Goal: Find specific page/section: Find specific page/section

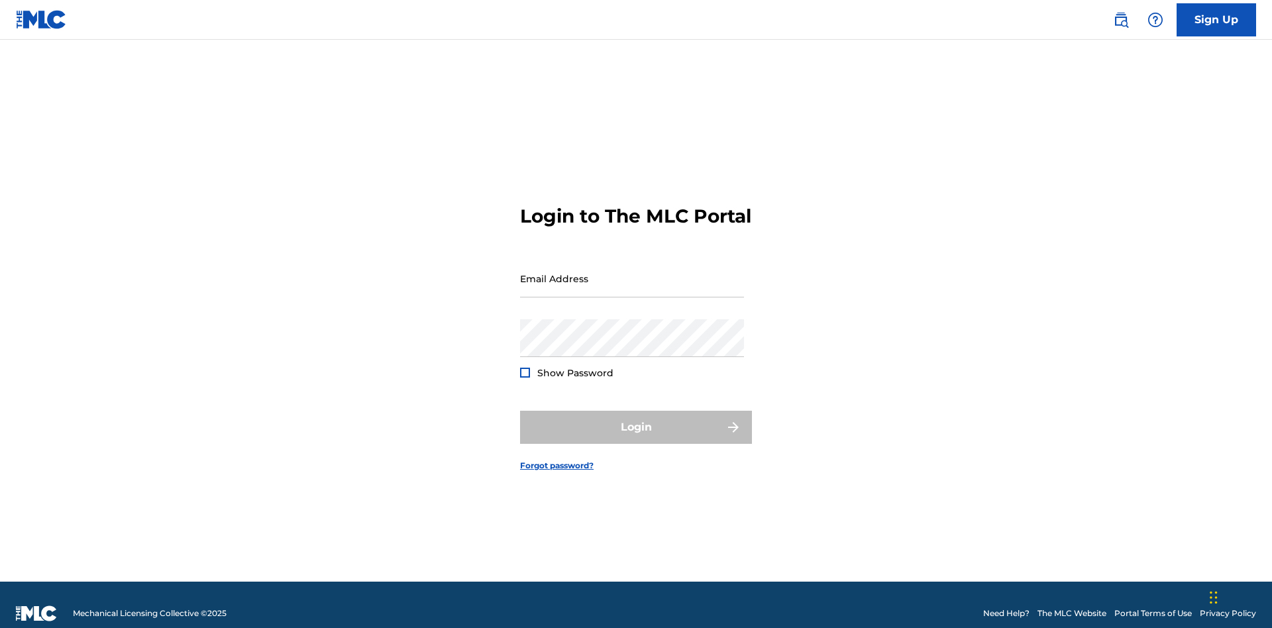
scroll to position [17, 0]
click at [632, 272] on input "Email Address" at bounding box center [632, 279] width 224 height 38
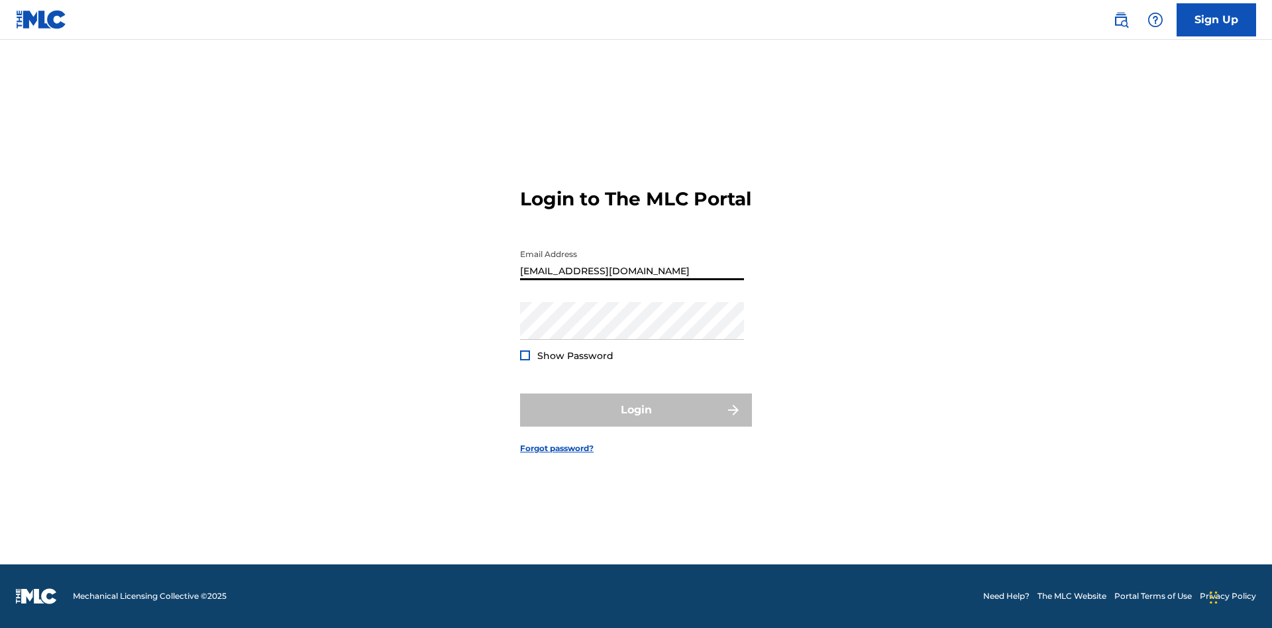
type input "XenaSongwriter@gmail.com"
click at [636, 421] on button "Login" at bounding box center [636, 410] width 232 height 33
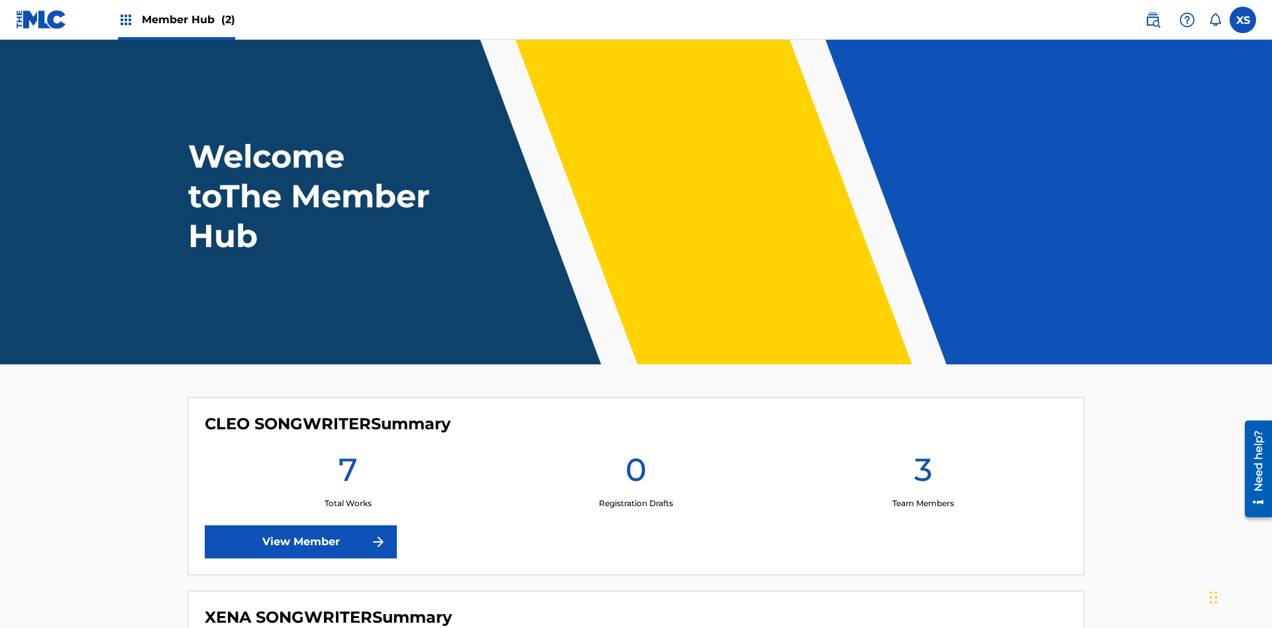
click at [188, 19] on span "Member Hub (2)" at bounding box center [188, 19] width 93 height 15
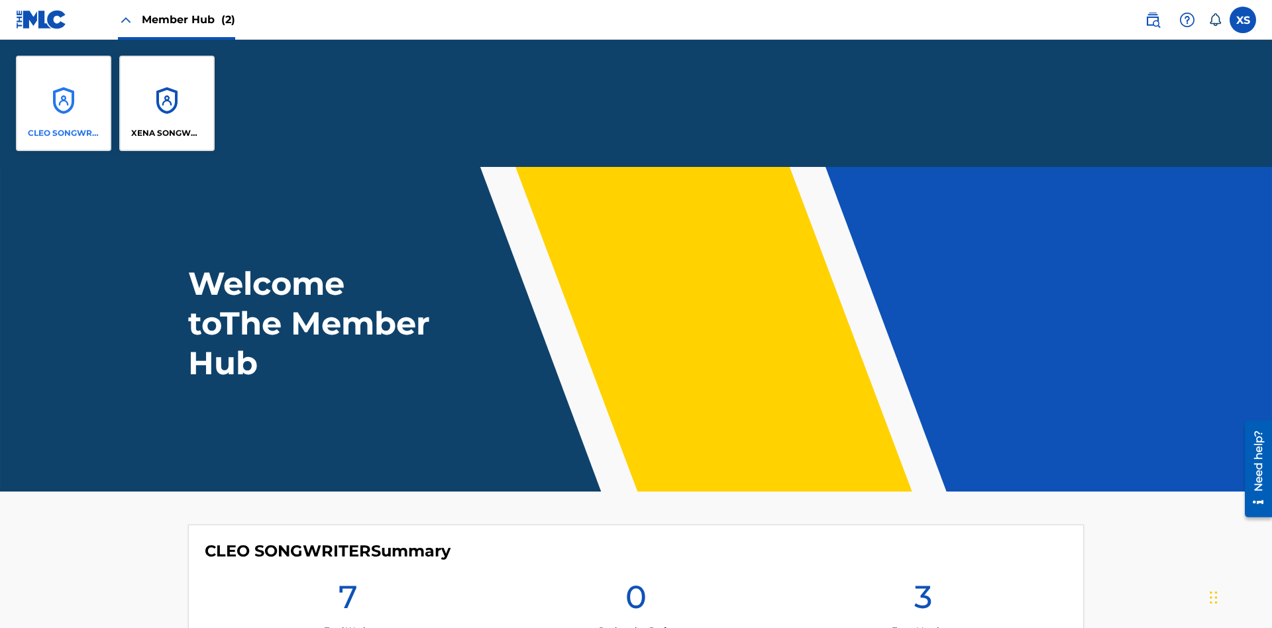
click at [64, 133] on p "CLEO SONGWRITER" at bounding box center [64, 133] width 72 height 12
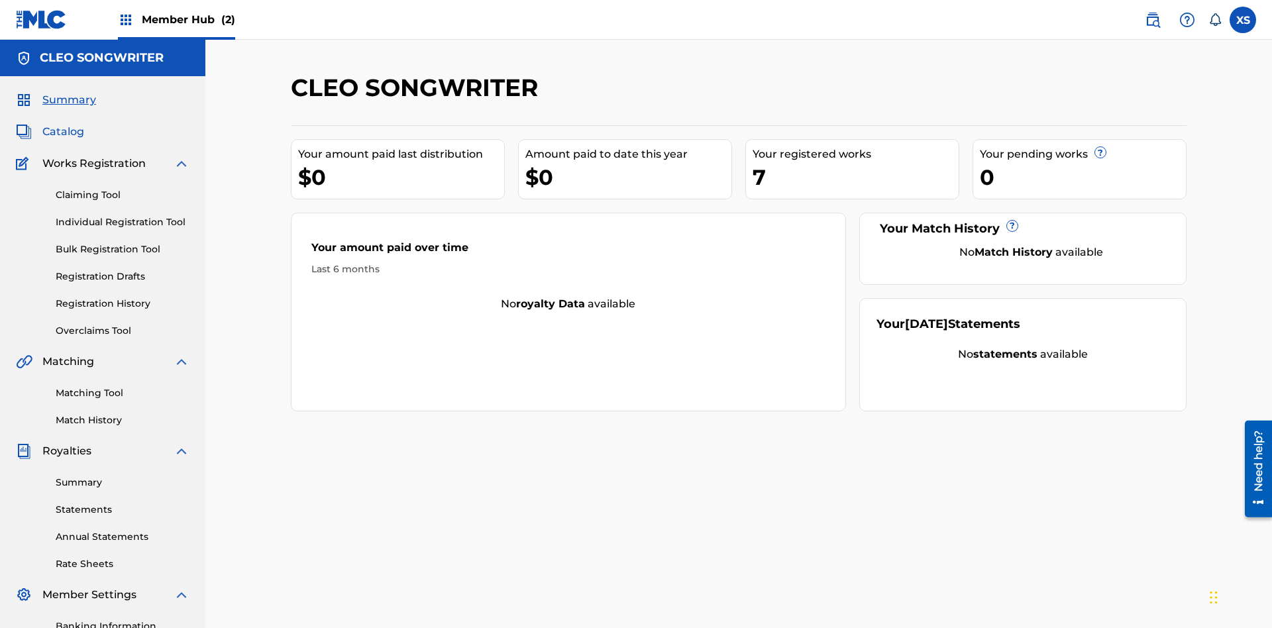
click at [63, 124] on span "Catalog" at bounding box center [63, 132] width 42 height 16
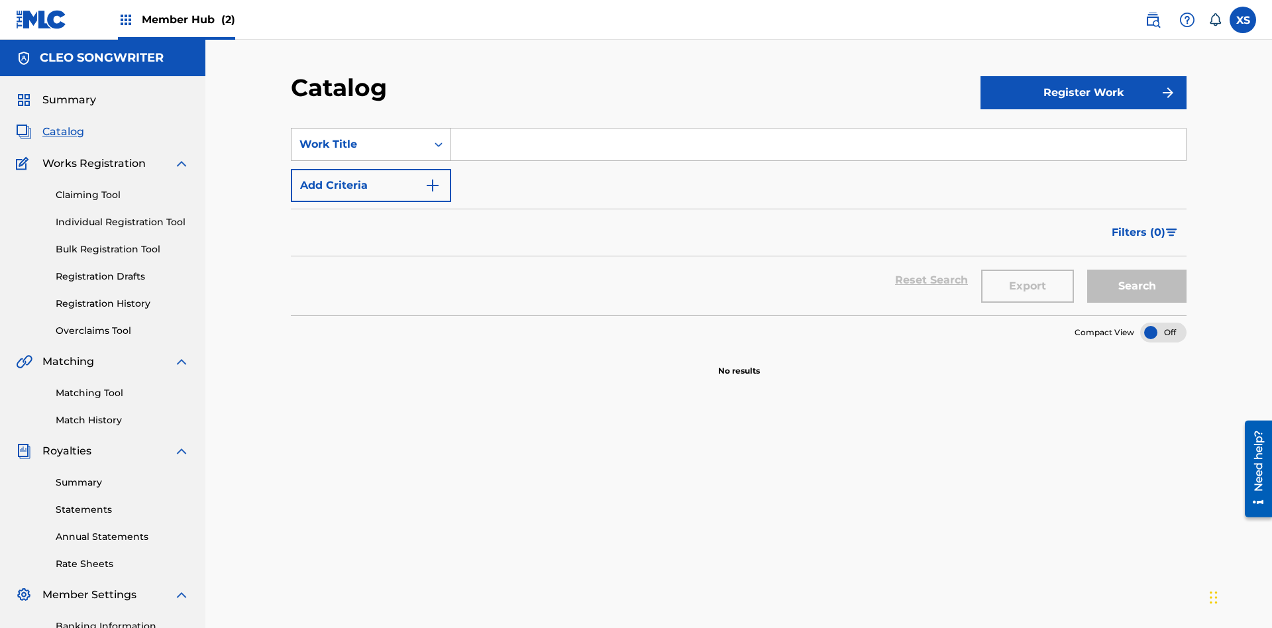
click at [359, 136] on div "Work Title" at bounding box center [358, 144] width 119 height 16
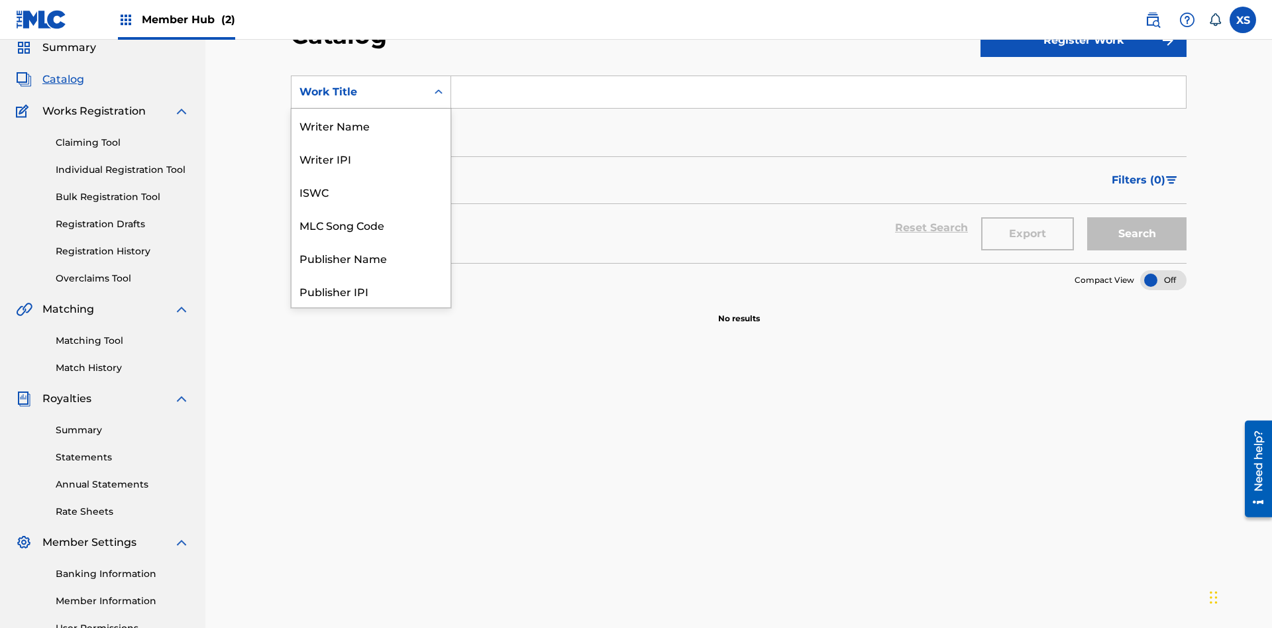
scroll to position [199, 0]
click at [371, 291] on div "Work Title" at bounding box center [371, 290] width 159 height 33
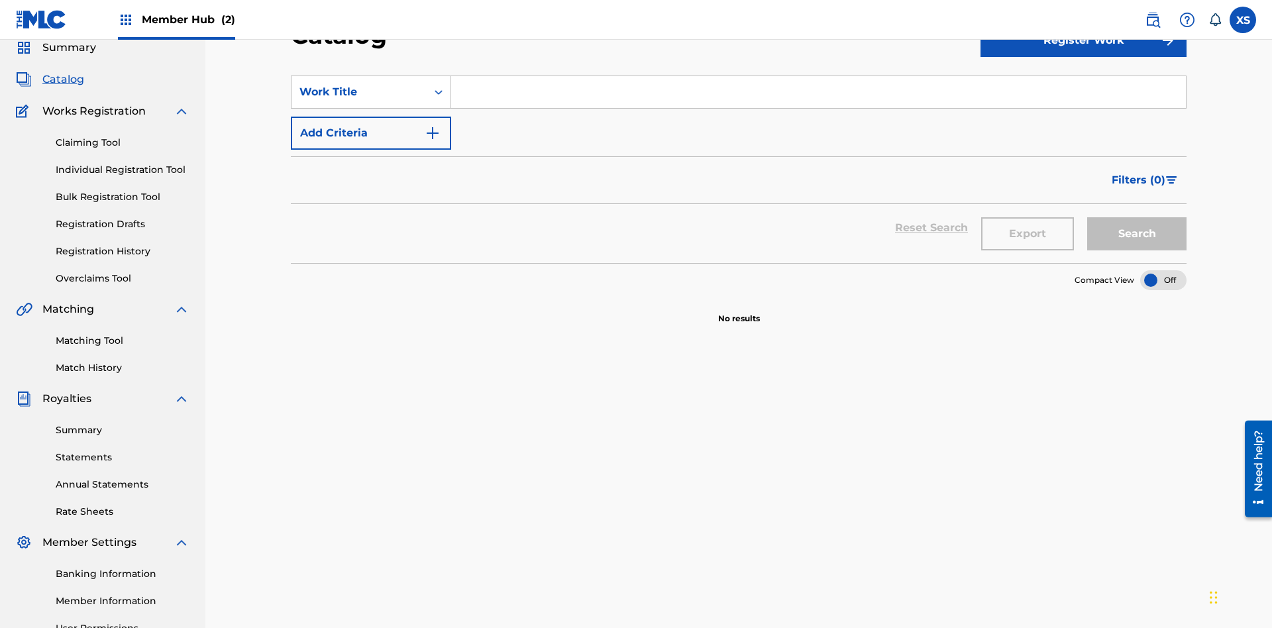
click at [818, 95] on input "Search Form" at bounding box center [818, 92] width 735 height 32
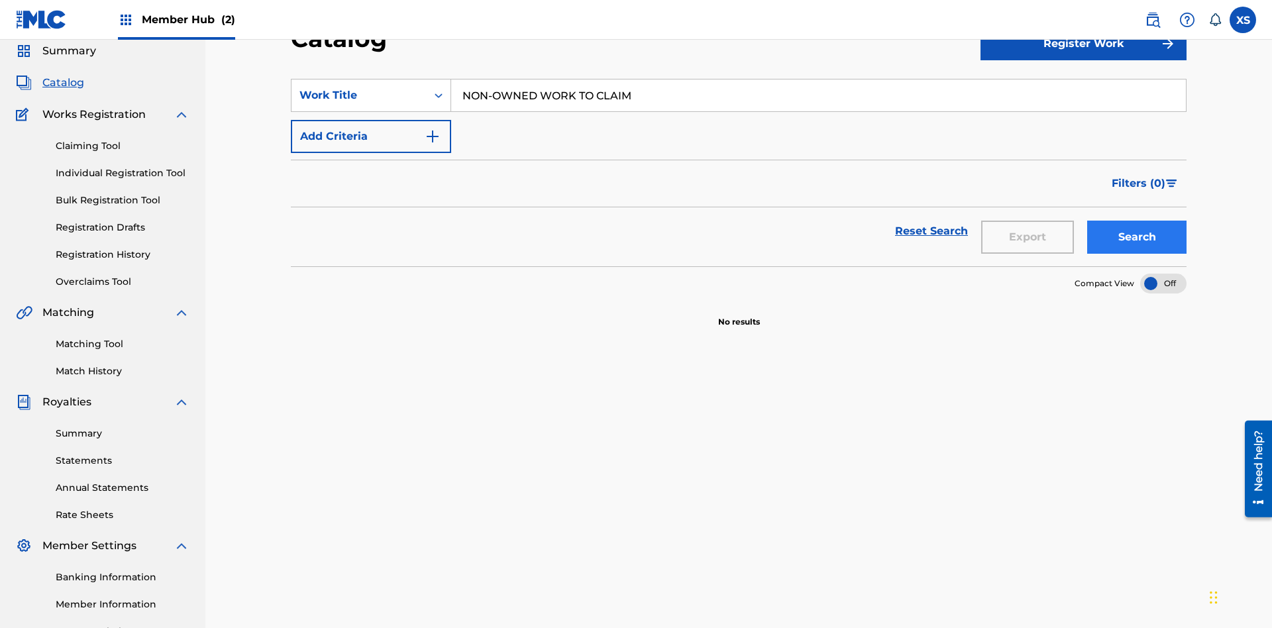
type input "NON-OWNED WORK TO CLAIM"
click at [1137, 221] on button "Search" at bounding box center [1136, 237] width 99 height 33
